Goal: Use online tool/utility

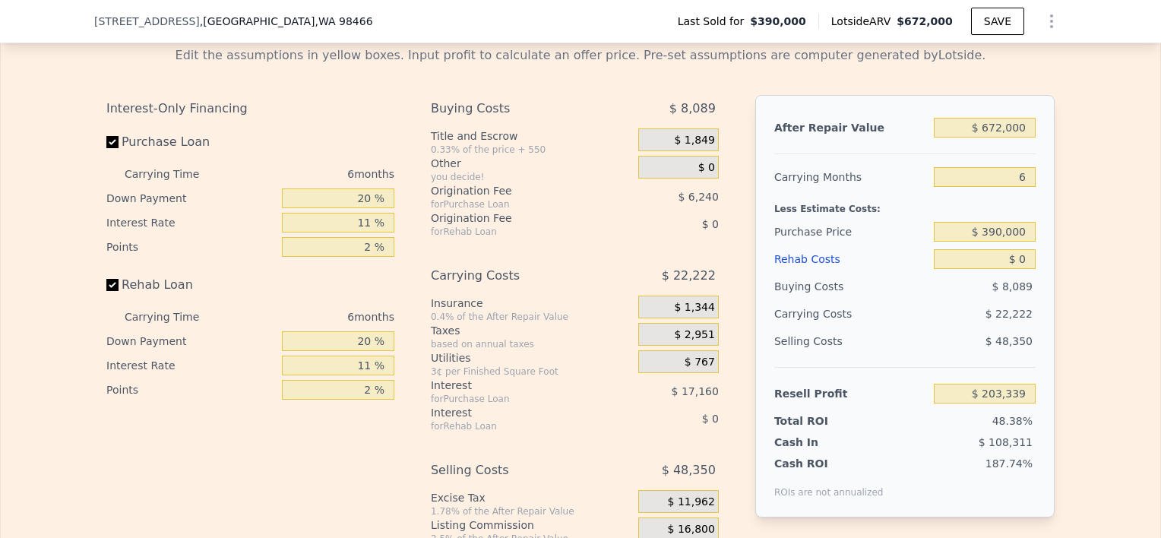
scroll to position [2544, 0]
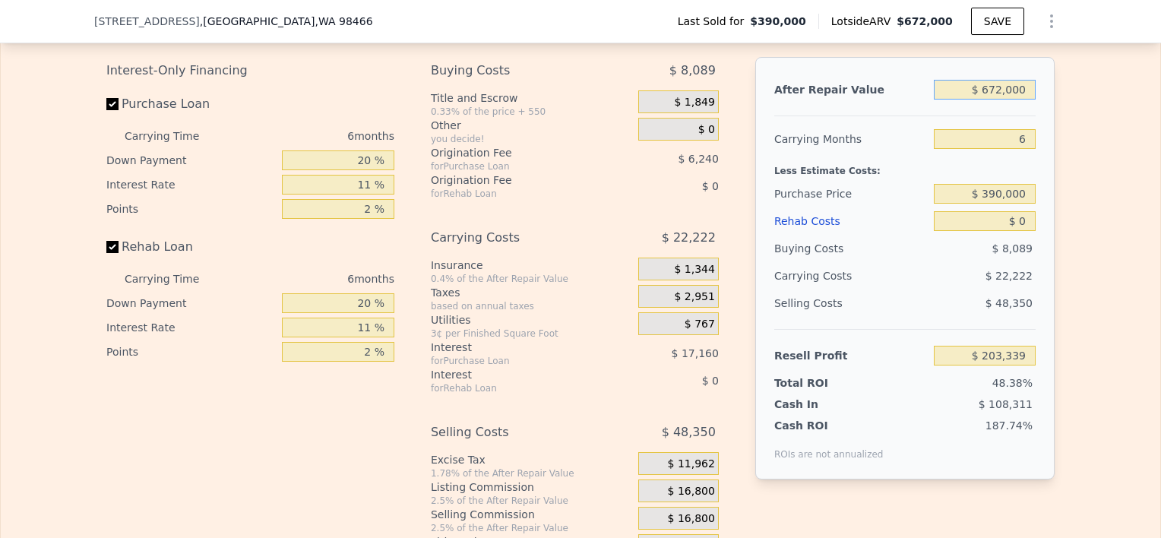
click at [1000, 100] on input "$ 672,000" at bounding box center [985, 90] width 102 height 20
type input "$ 670,000"
type input "$ 201,486"
type input "$ 670,000"
drag, startPoint x: 1024, startPoint y: 154, endPoint x: 1003, endPoint y: 155, distance: 21.3
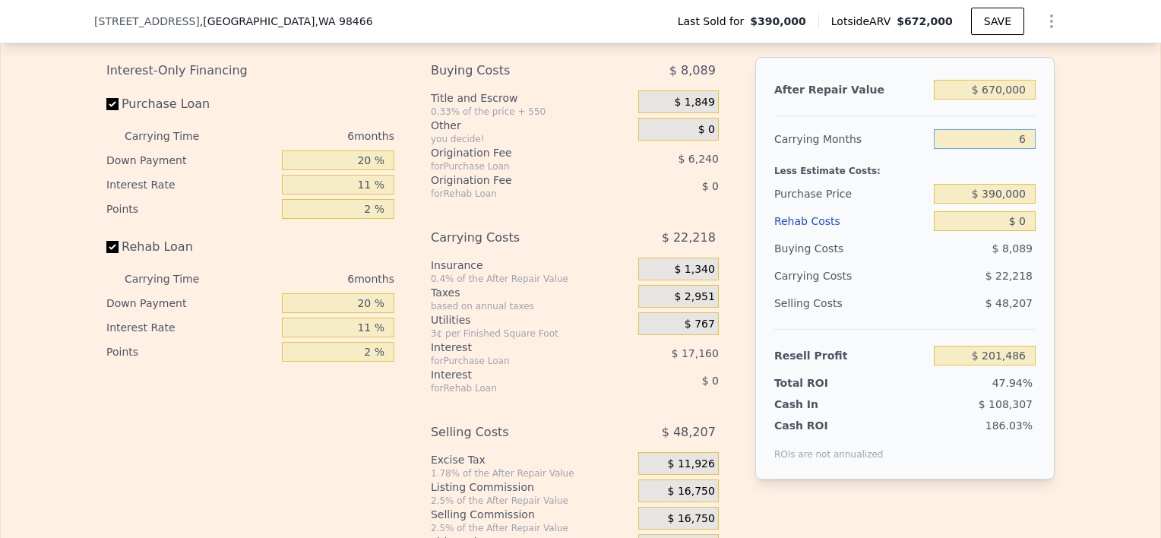
click at [1003, 149] on input "6" at bounding box center [985, 139] width 102 height 20
type input "9"
type input "$ 190,376"
type input "9"
drag, startPoint x: 369, startPoint y: 176, endPoint x: 329, endPoint y: 176, distance: 40.3
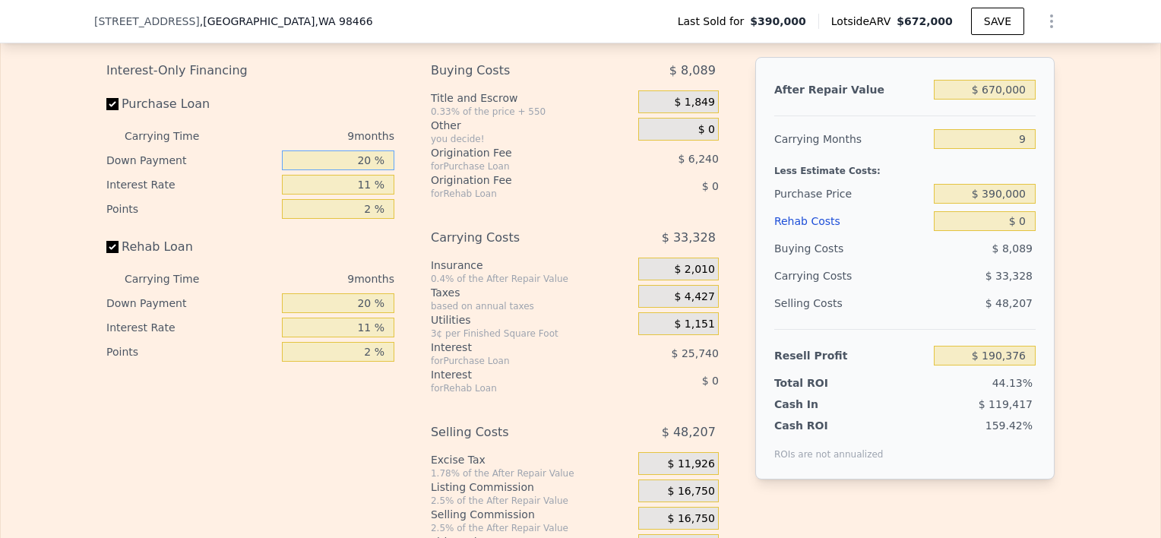
click at [329, 170] on input "20 %" at bounding box center [338, 160] width 112 height 20
type input "1520 %"
type input "$ 790,001"
type input "15 %"
type input "$ 188,375"
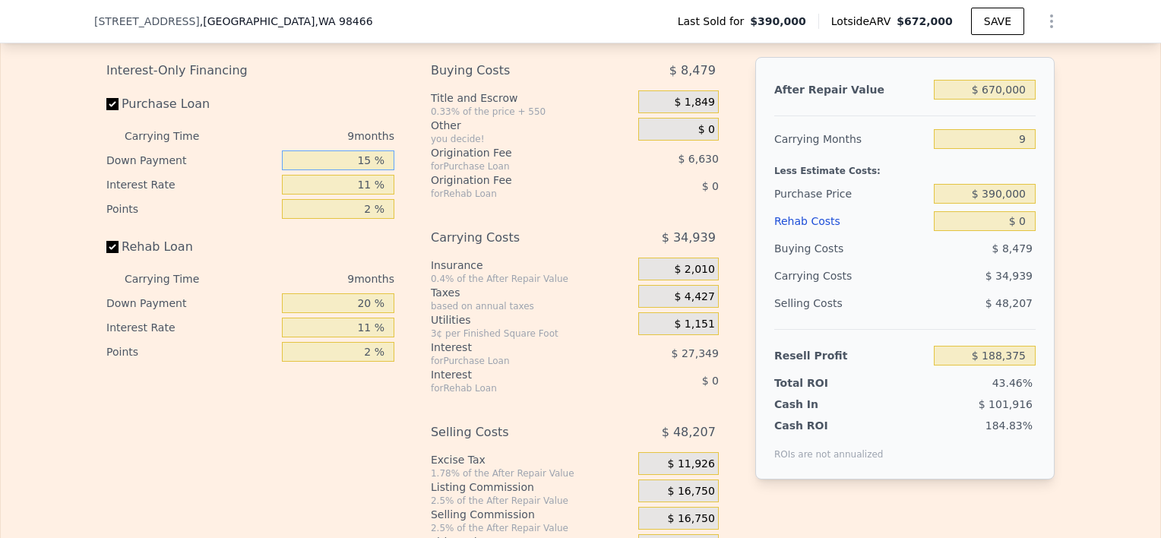
type input "15 %"
click at [368, 219] on input "2 %" at bounding box center [338, 209] width 112 height 20
drag, startPoint x: 368, startPoint y: 319, endPoint x: 331, endPoint y: 324, distance: 37.6
click at [331, 313] on input "20 %" at bounding box center [338, 303] width 112 height 20
type input "1 %"
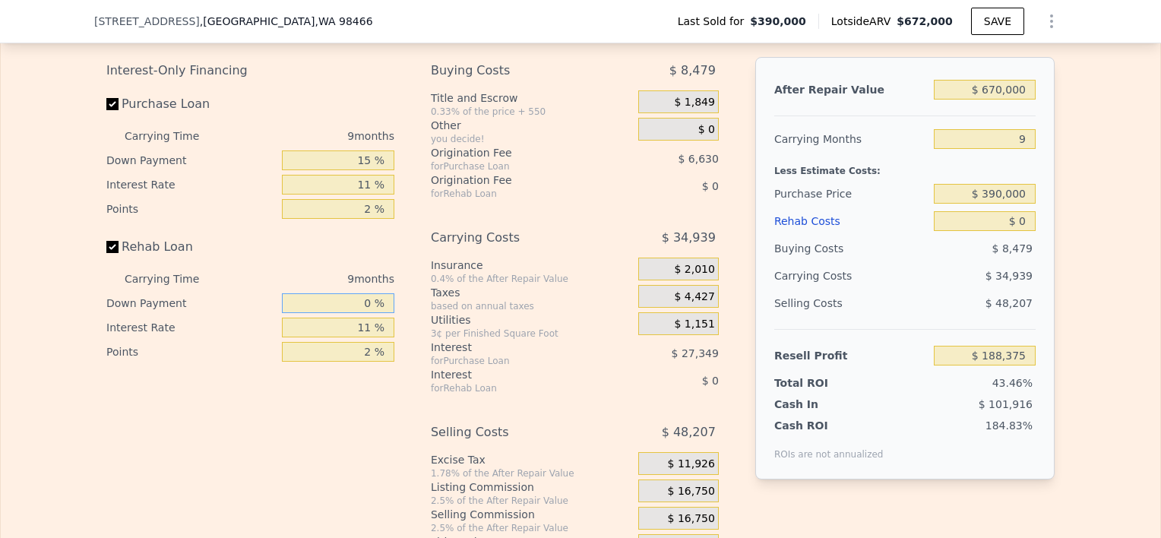
type input "0 %"
click at [705, 137] on span "$ 0" at bounding box center [706, 130] width 17 height 14
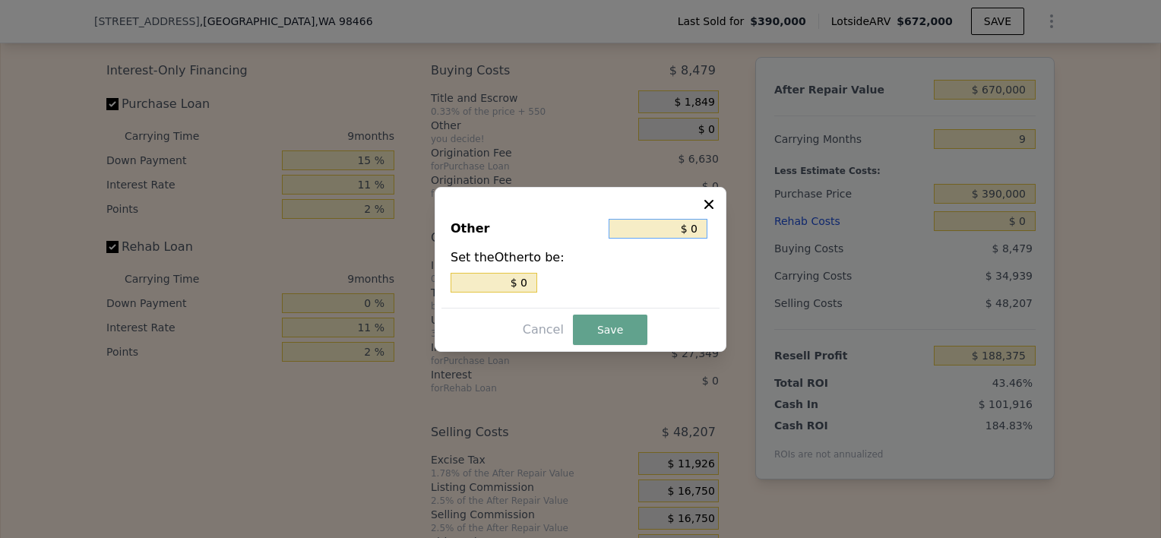
click at [687, 225] on input "$ 0" at bounding box center [658, 229] width 99 height 20
type input "$ 30"
type input "$ 350"
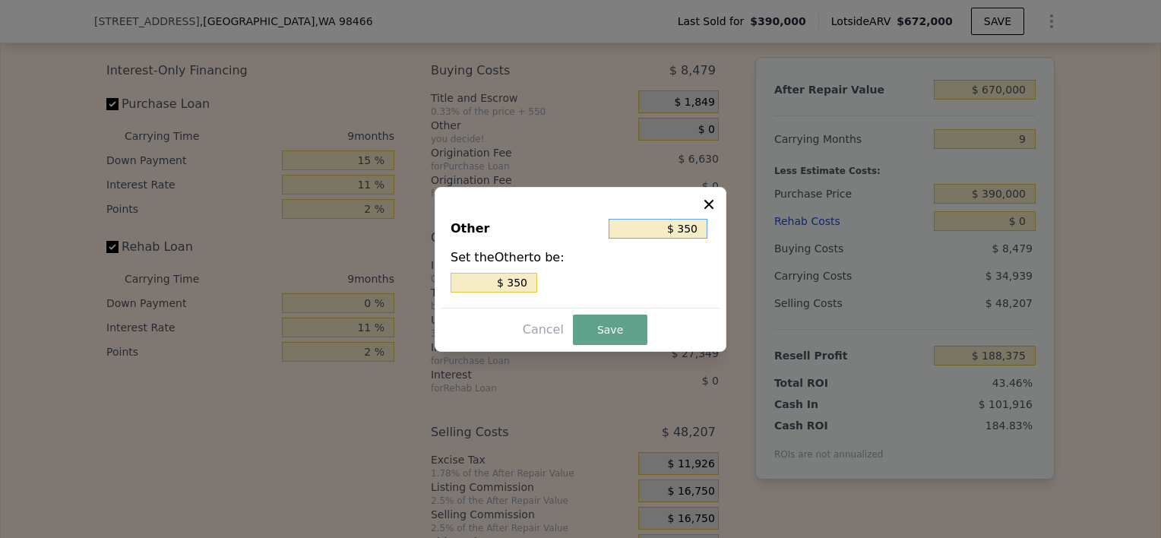
type input "$ 3,550"
type input "$ 35,550"
type input "$ 3,555"
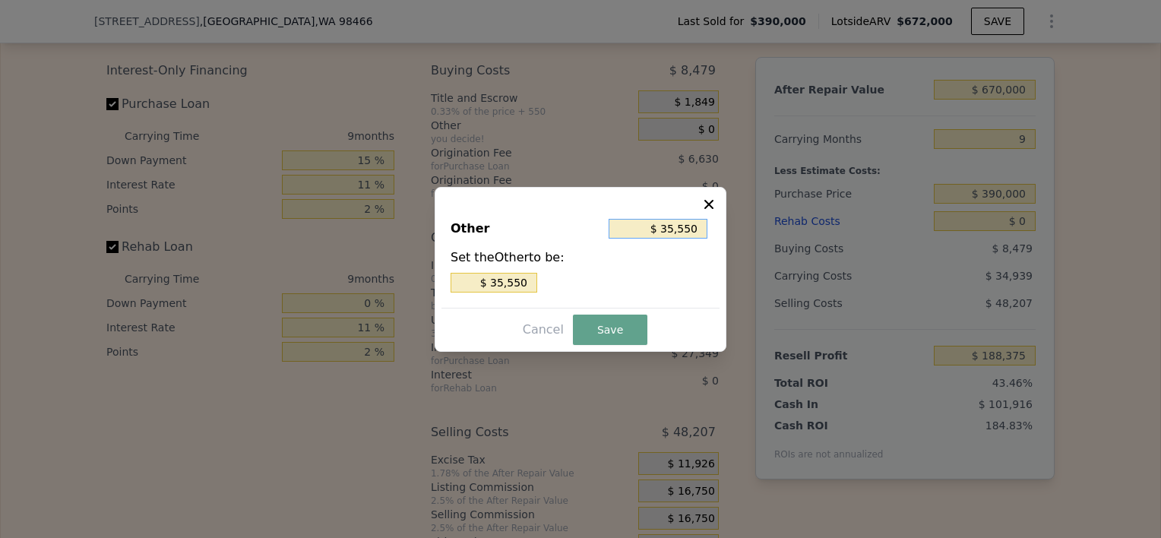
type input "$ 3,555"
click at [632, 320] on button "Save" at bounding box center [610, 330] width 74 height 30
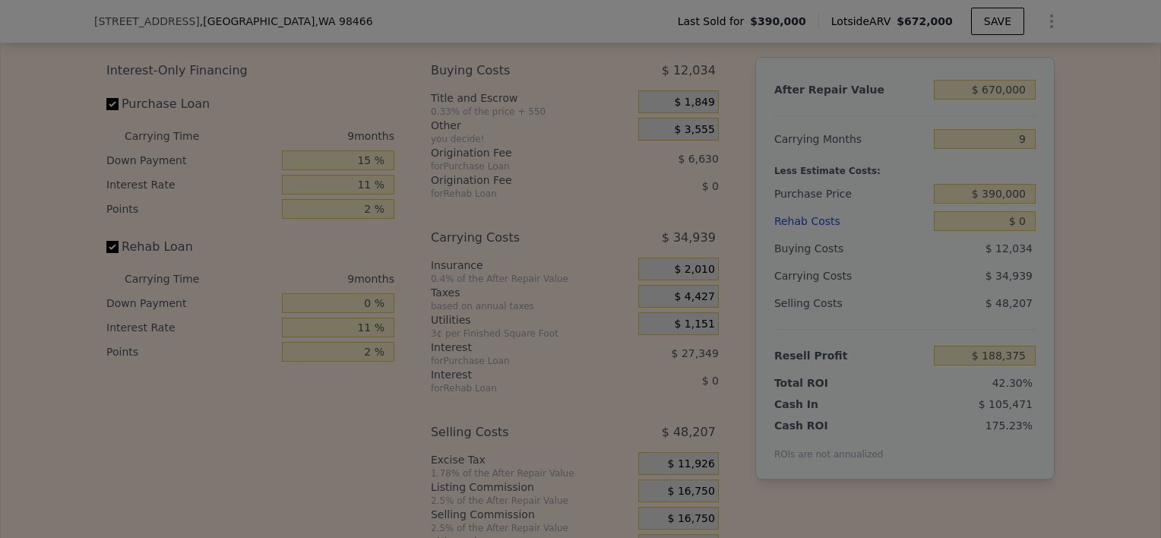
type input "$ 184,820"
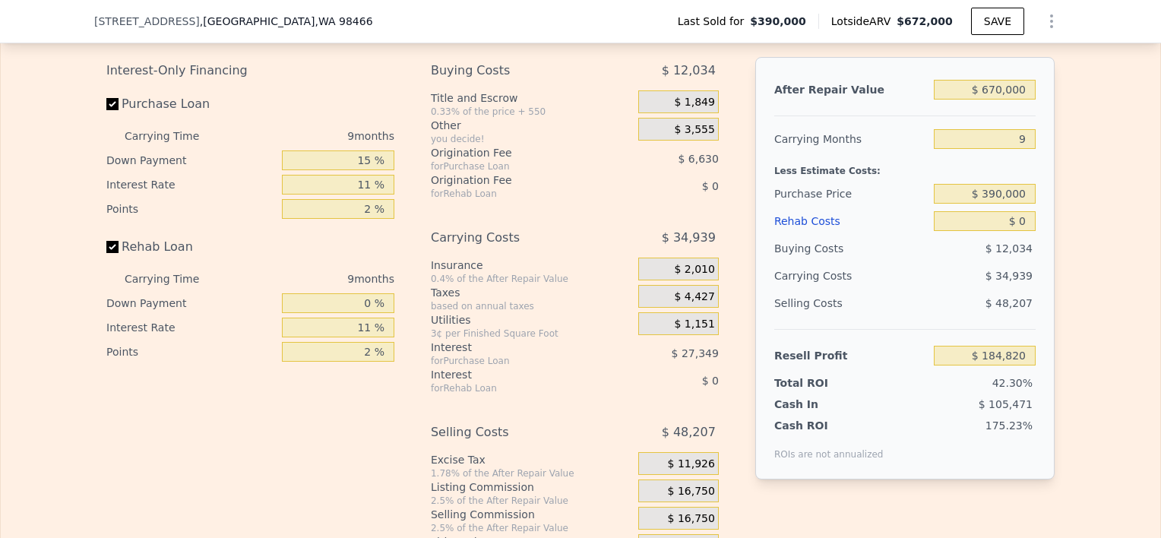
click at [689, 109] on span "$ 1,849" at bounding box center [694, 103] width 40 height 14
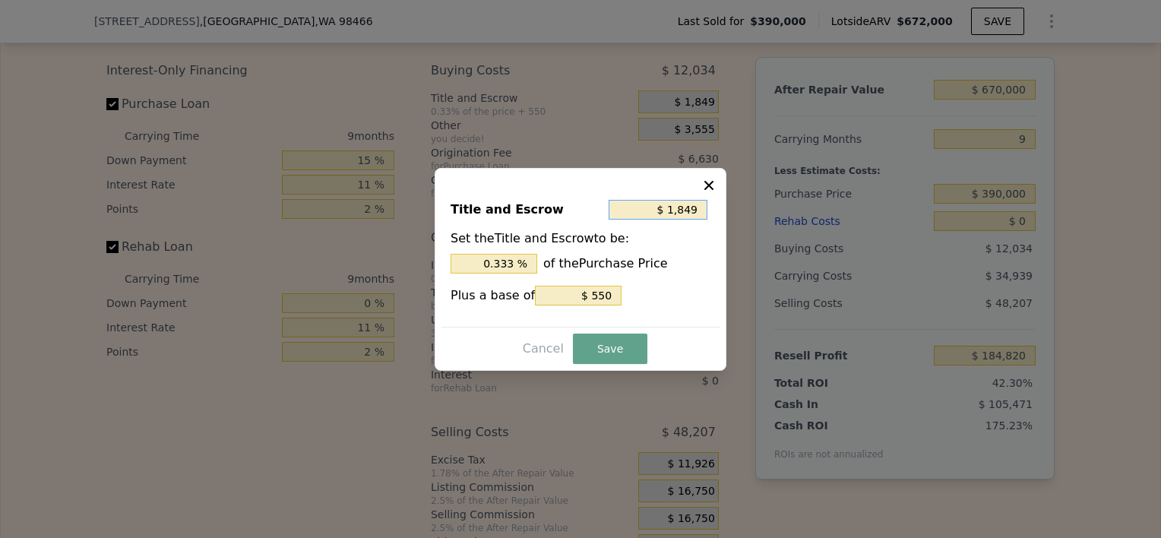
click at [675, 214] on input "$ 1,849" at bounding box center [658, 210] width 99 height 20
type input "$ 849"
type input "0.218 %"
type input "$ 3,849"
type input "0.987 %"
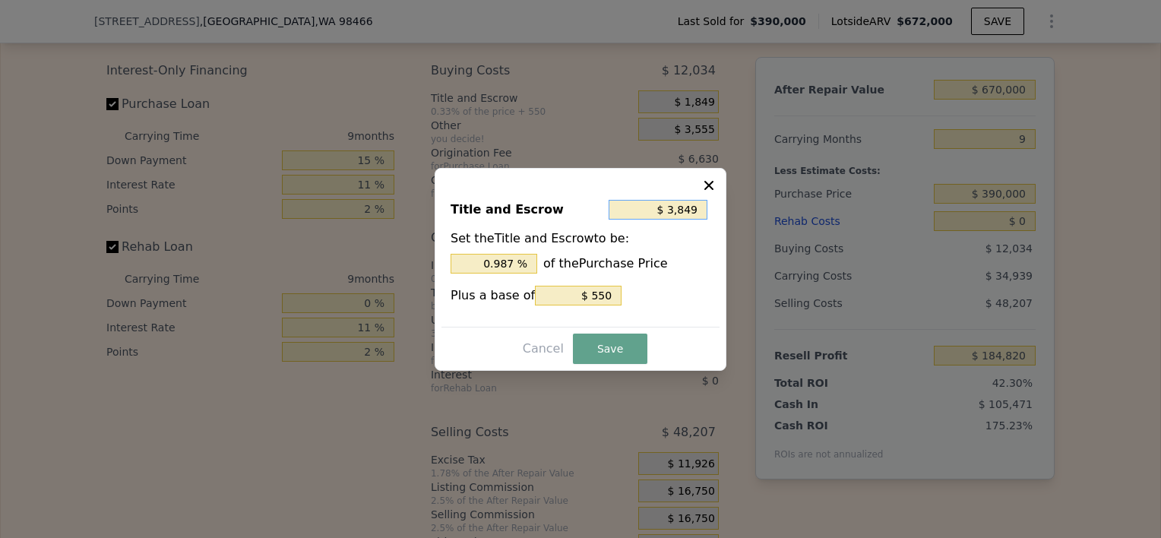
type input "$ 384"
type input "0.098 %"
type input "$ 38"
type input "0.010 %"
type input "$ 381"
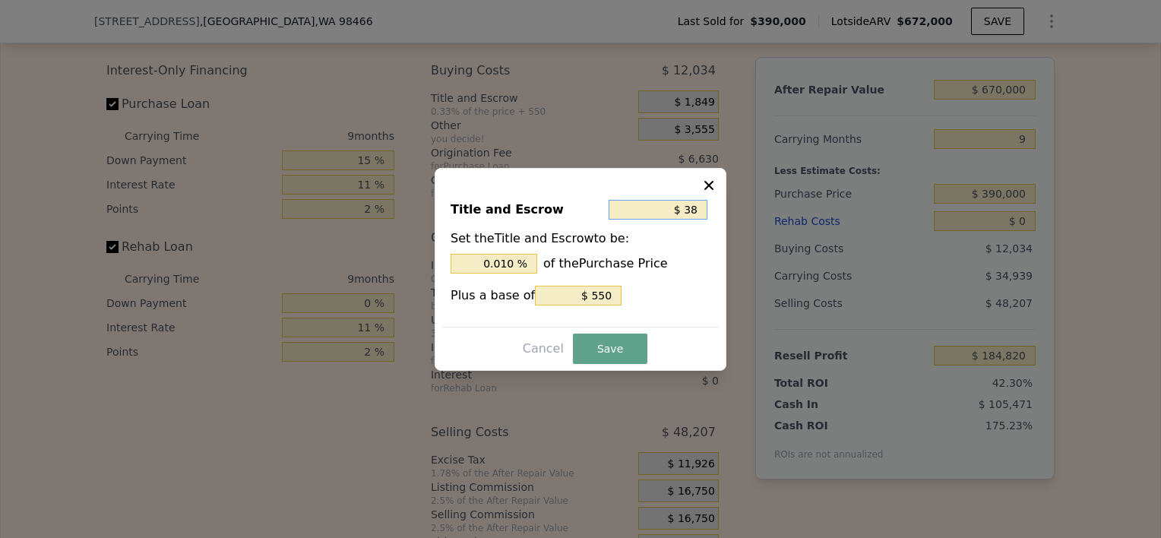
type input "0.098 %"
type input "$ 3,818"
type input "0.979 %"
type input "$ 3,818"
drag, startPoint x: 599, startPoint y: 290, endPoint x: 584, endPoint y: 293, distance: 14.8
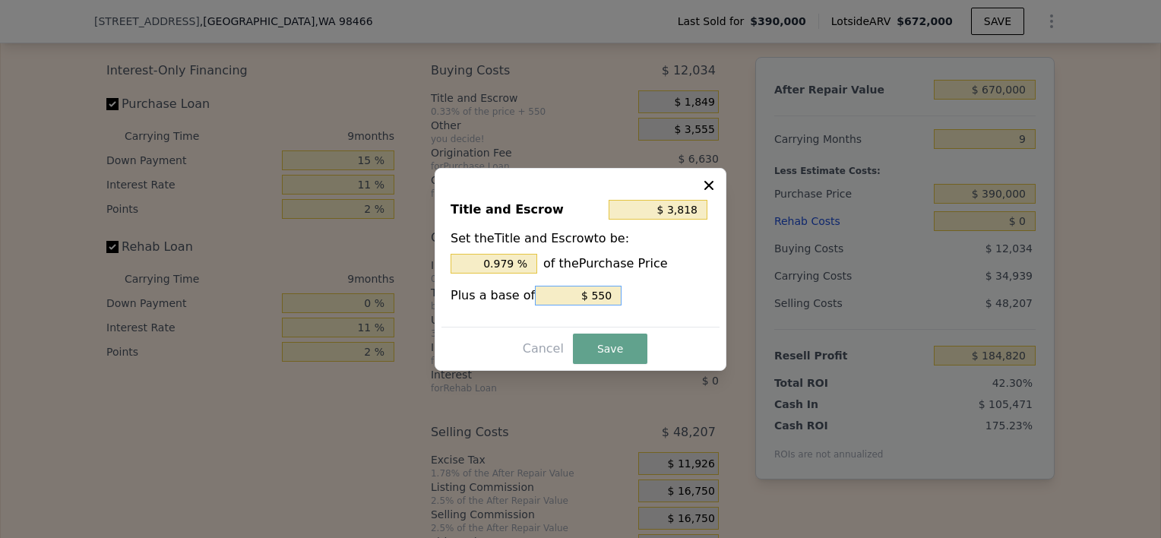
click at [584, 293] on input "$ 550" at bounding box center [578, 296] width 87 height 20
type input "$ 550"
type input "$ 3,868"
type input "$ 50"
type input "$ 3,818"
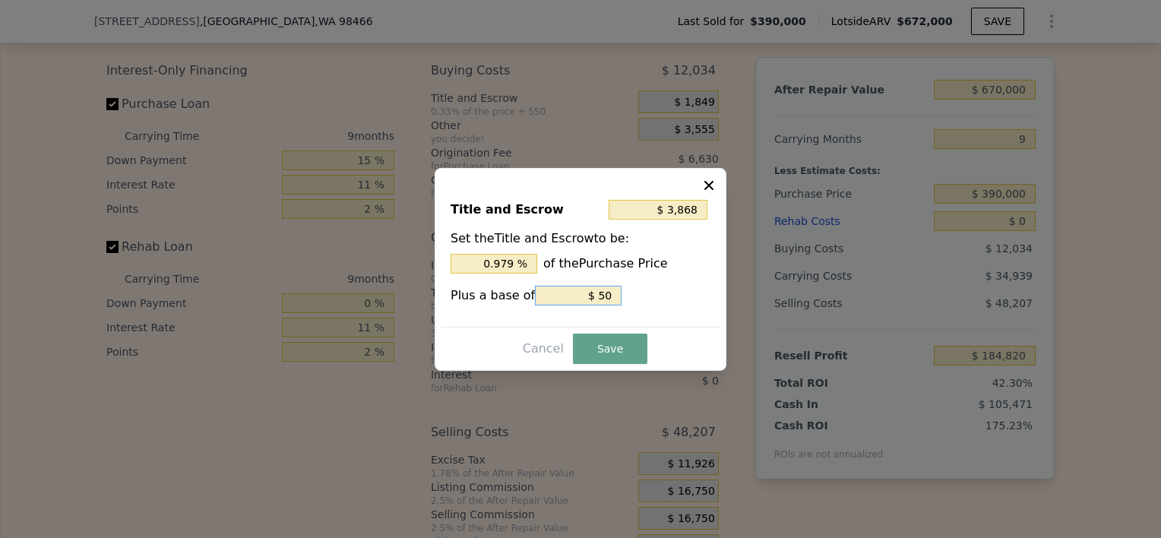
type input "$ 0"
type input "-"
type input "$ 0"
click at [600, 350] on button "Save" at bounding box center [610, 349] width 74 height 30
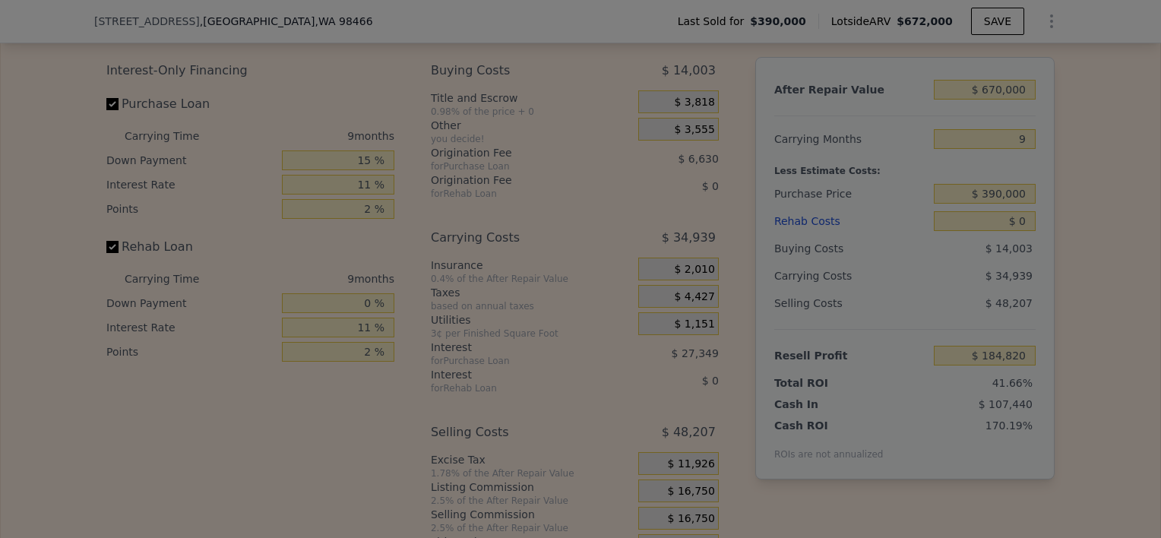
type input "$ 182,851"
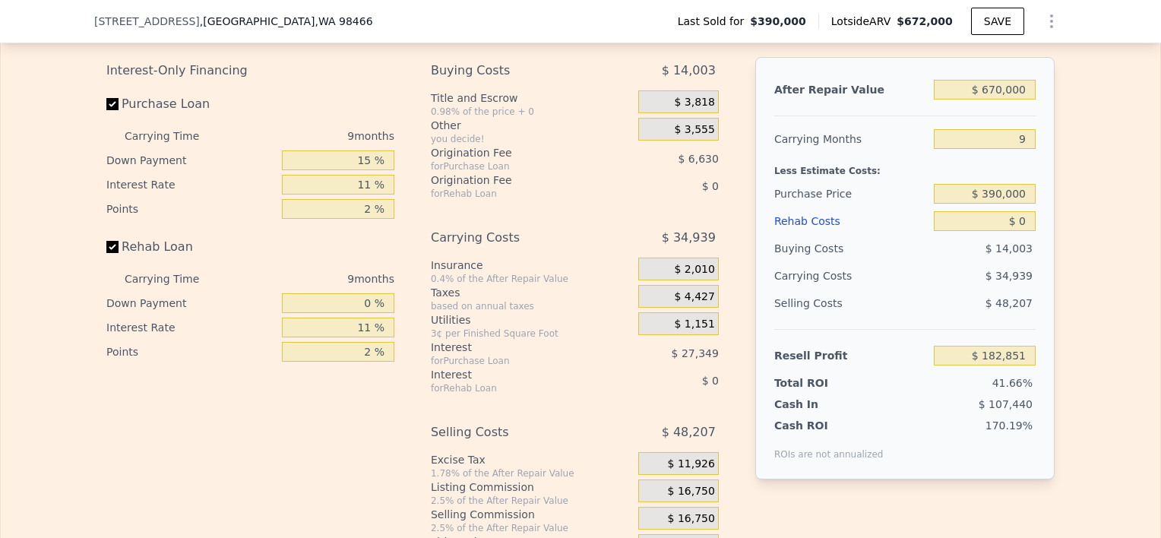
click at [692, 277] on span "$ 2,010" at bounding box center [694, 270] width 40 height 14
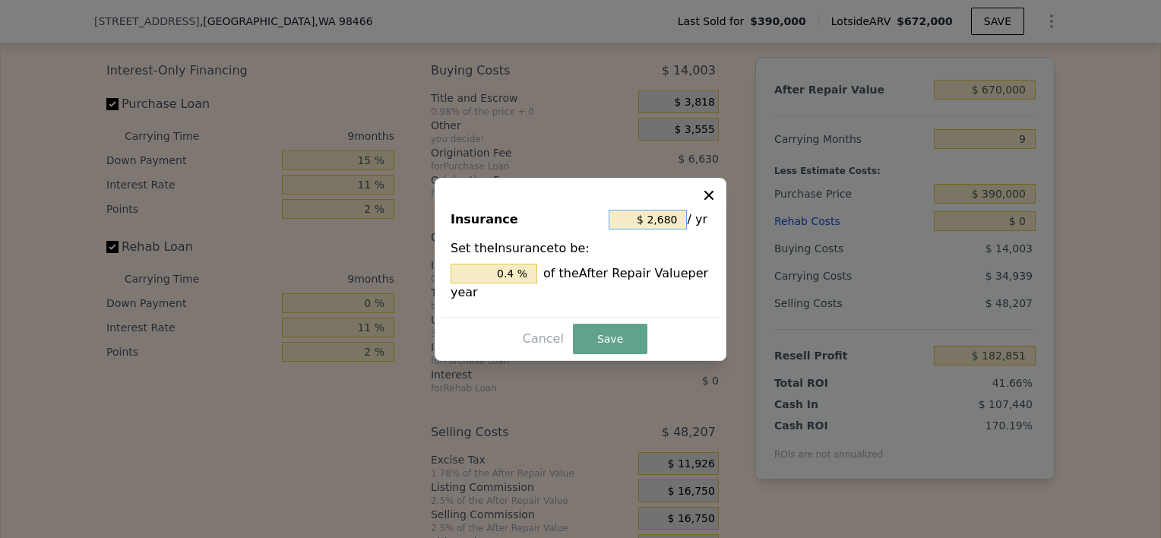
drag, startPoint x: 651, startPoint y: 222, endPoint x: 691, endPoint y: 216, distance: 40.0
click at [691, 216] on div "$ 2,680 / yr" at bounding box center [660, 219] width 102 height 27
type input "$ 4"
type input "0.001 %"
type input "$ 48"
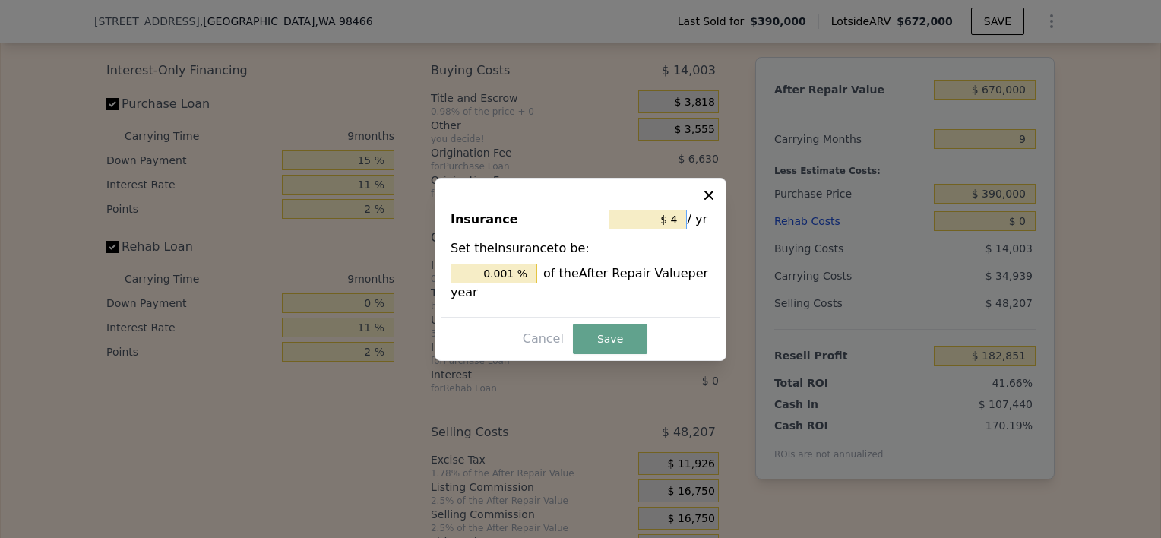
type input "0.007 %"
type input "$ 486"
type input "0.073 %"
type input "$ 4,868"
type input "0.727 %"
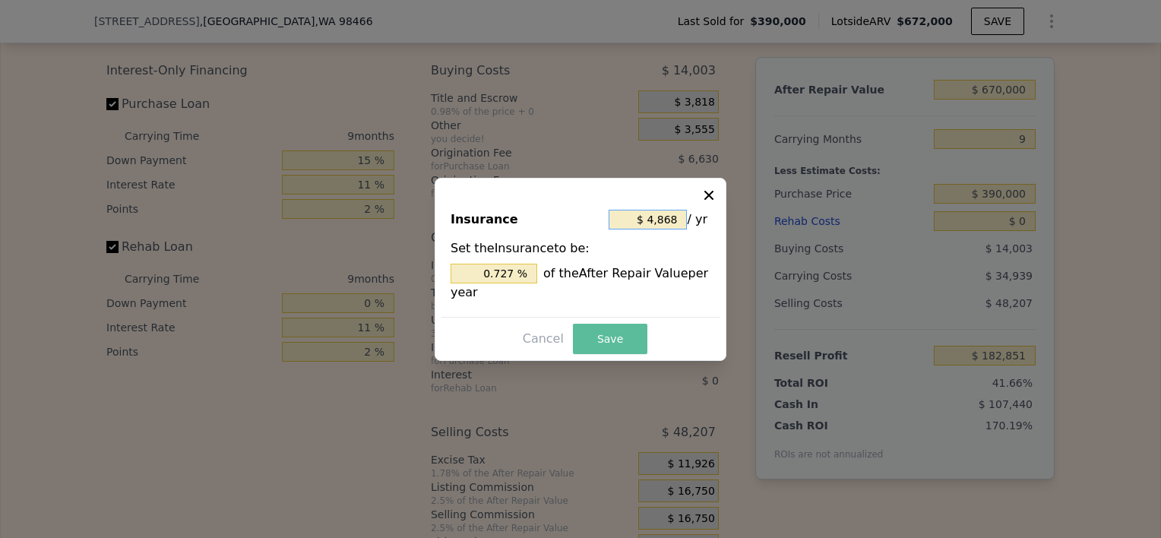
type input "$ 4,868"
click at [607, 329] on button "Save" at bounding box center [610, 339] width 74 height 30
type input "$ 181,210"
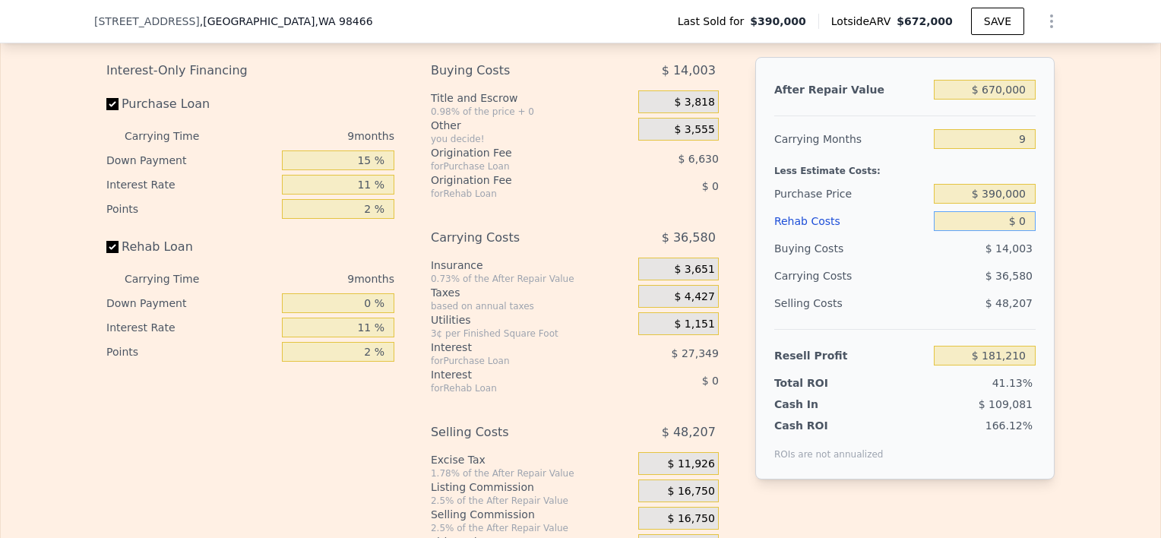
click at [1014, 231] on input "$ 0" at bounding box center [985, 221] width 102 height 20
type input "$ 220"
type input "$ 180,968"
type input "$ 2,250"
type input "$ 178,726"
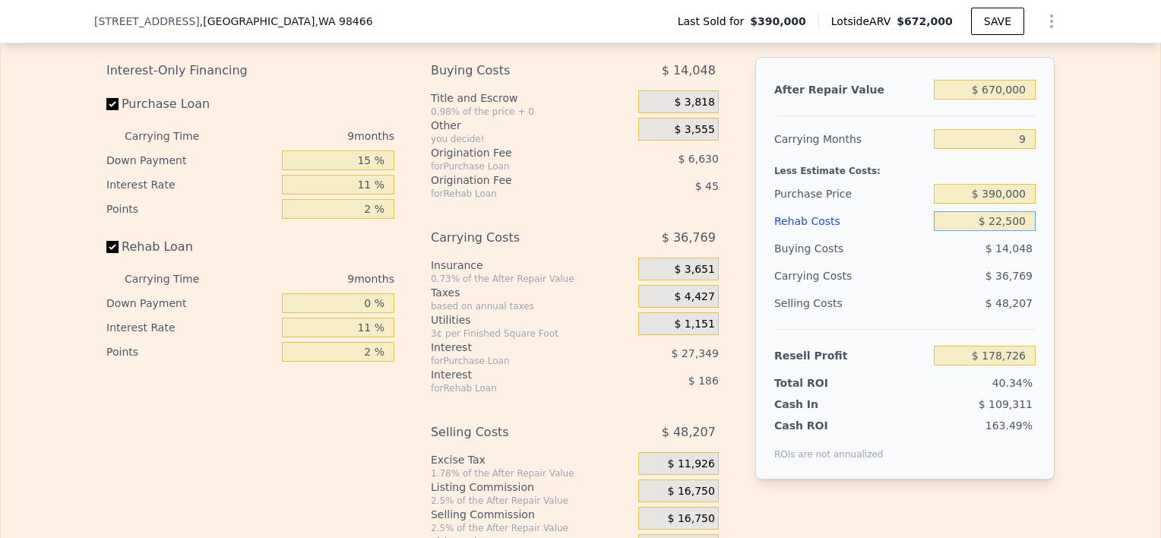
type input "$ 225,000"
type input "-$ 66,857"
type input "$ 225,000"
click at [1091, 187] on div "Edit the assumptions in yellow boxes. Input profit to calculate an offer price.…" at bounding box center [581, 278] width 1160 height 565
click at [1068, 208] on div "Edit the assumptions in yellow boxes. Input profit to calculate an offer price.…" at bounding box center [581, 278] width 1160 height 565
